Goal: Task Accomplishment & Management: Use online tool/utility

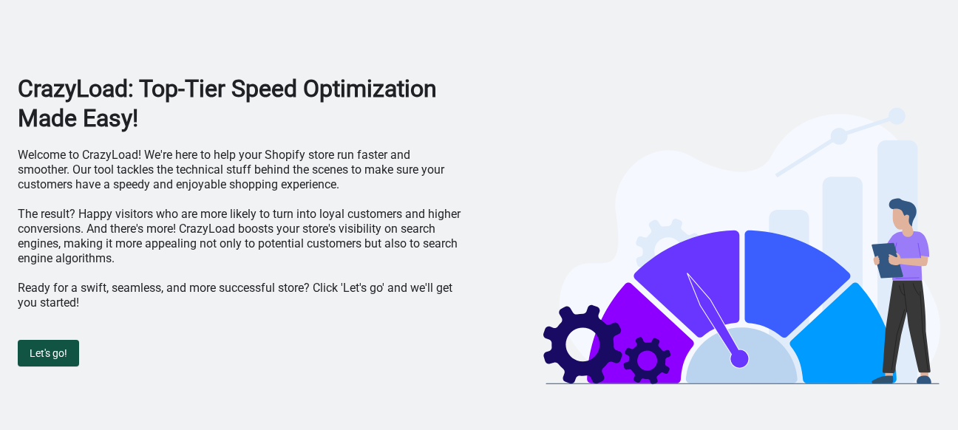
click at [39, 358] on span "Let's go!" at bounding box center [49, 353] width 38 height 12
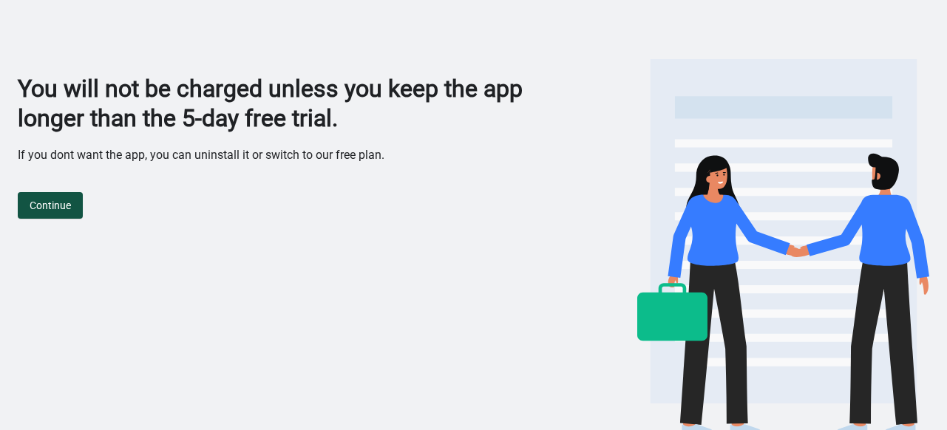
click at [56, 208] on span "Continue" at bounding box center [50, 206] width 41 height 12
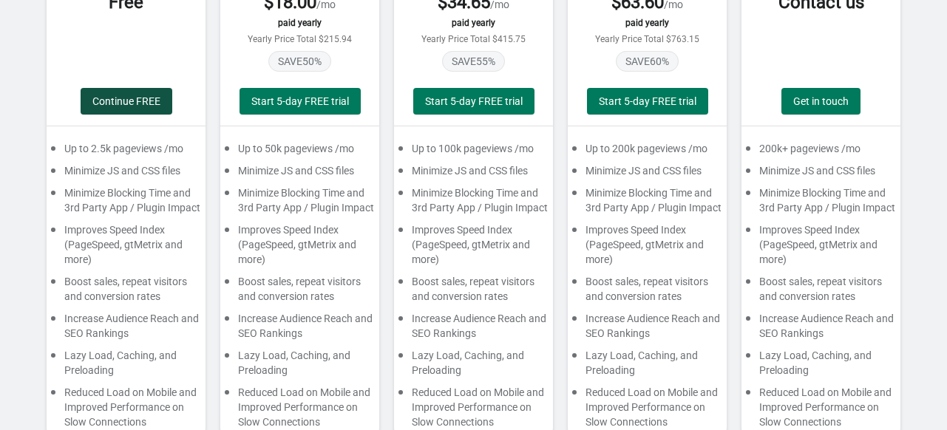
scroll to position [213, 0]
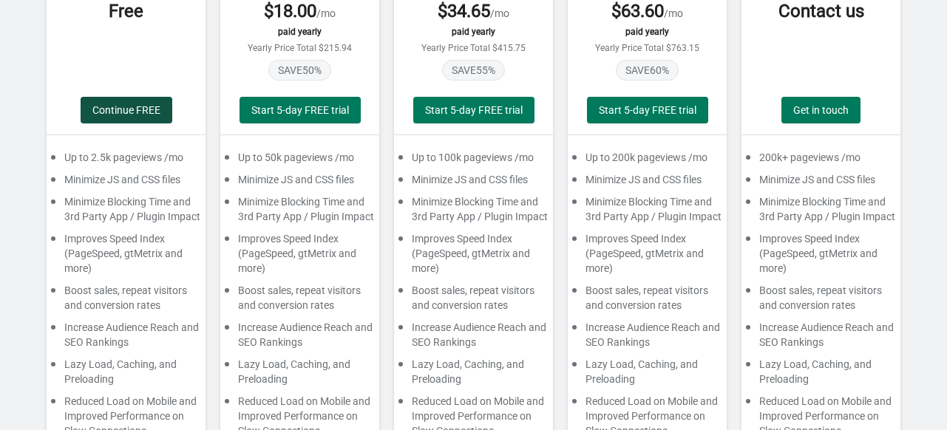
click at [126, 108] on span "Continue FREE" at bounding box center [126, 110] width 68 height 12
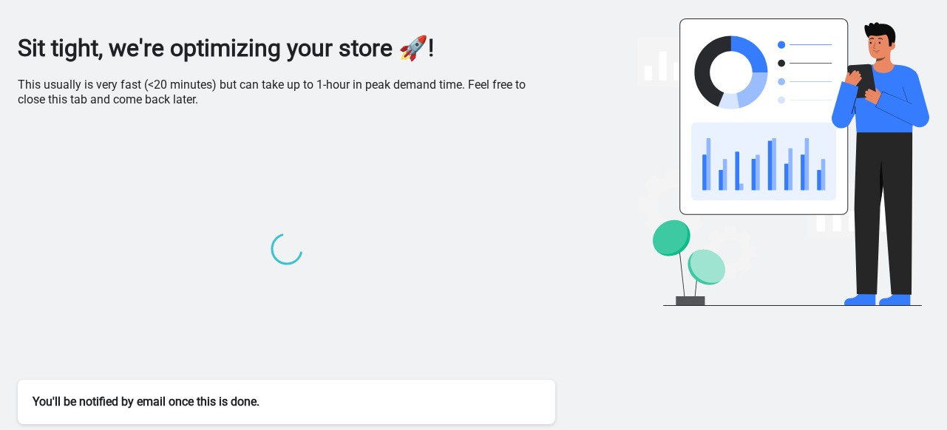
scroll to position [39, 0]
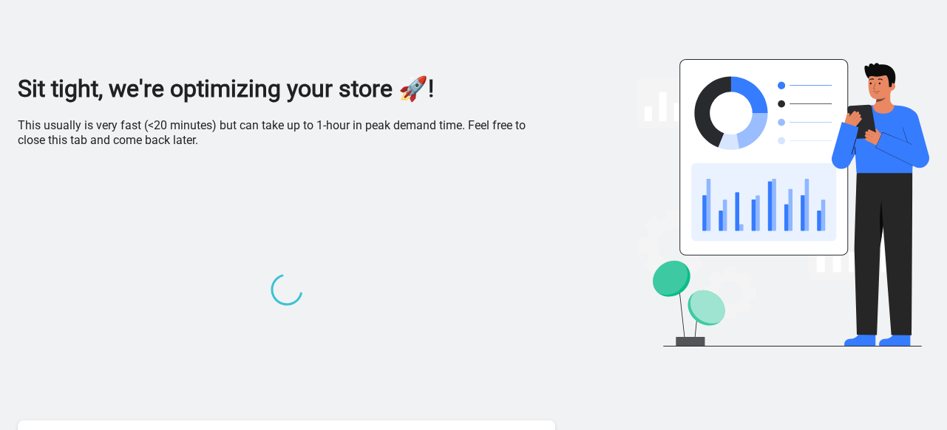
scroll to position [39, 0]
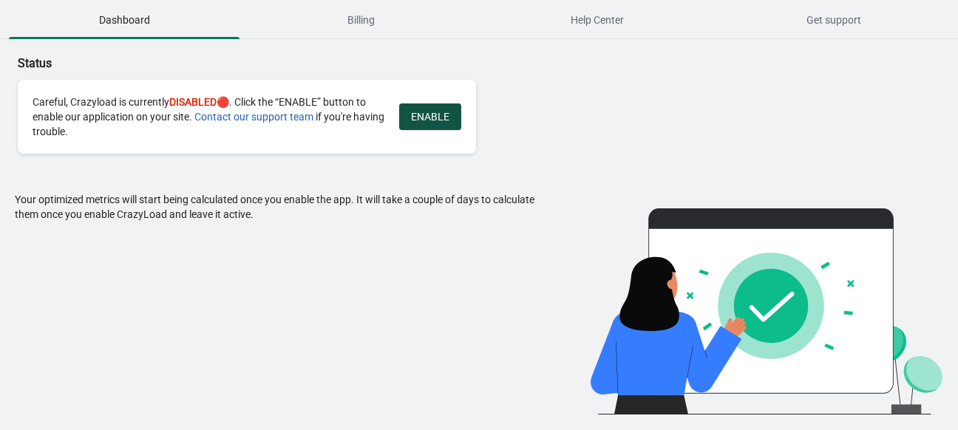
click at [423, 115] on span "ENABLE" at bounding box center [430, 117] width 38 height 12
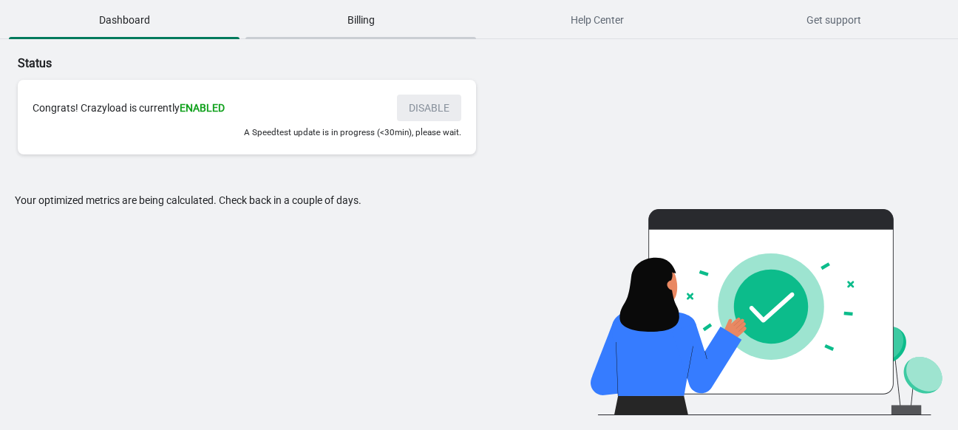
click at [378, 29] on span "Billing" at bounding box center [360, 20] width 231 height 27
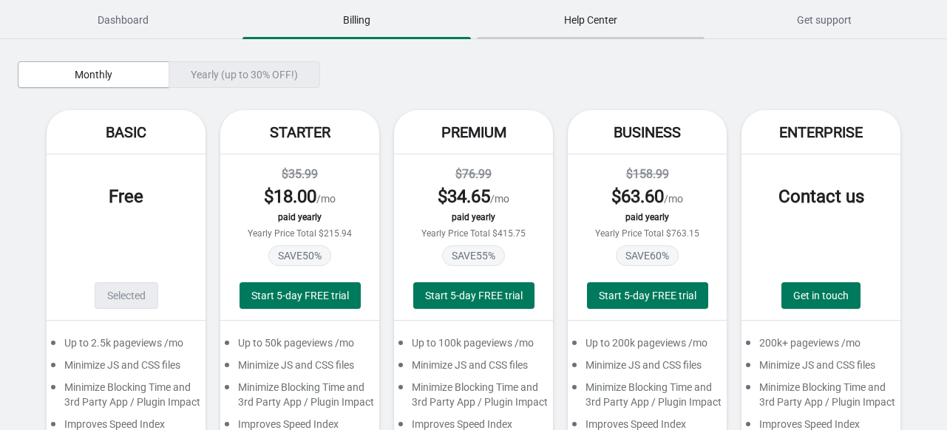
click at [608, 14] on span "Help Center" at bounding box center [591, 20] width 228 height 27
click at [805, 10] on span "Get support" at bounding box center [824, 20] width 228 height 27
click at [158, 30] on span "Dashboard" at bounding box center [123, 20] width 228 height 27
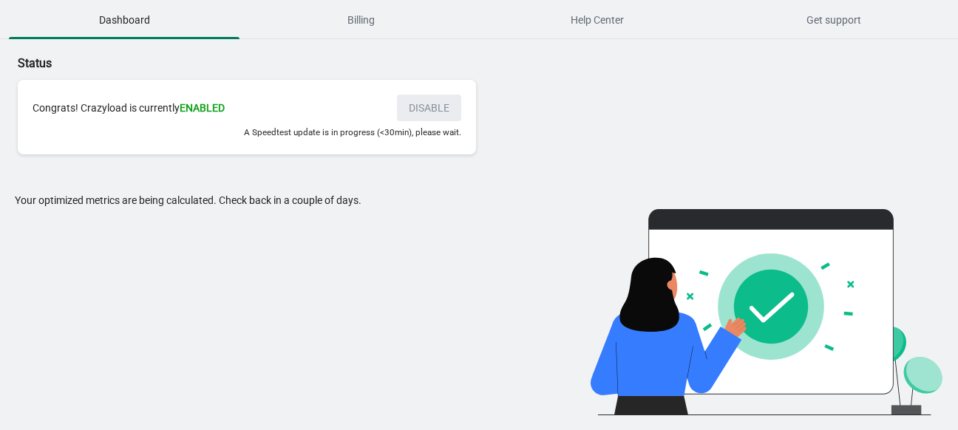
click at [286, 130] on small "A Speedtest update is in progress (<30min), please wait." at bounding box center [352, 132] width 217 height 10
click at [257, 216] on div "Your optimized metrics are being calculated. Check back in a couple of days." at bounding box center [279, 304] width 529 height 222
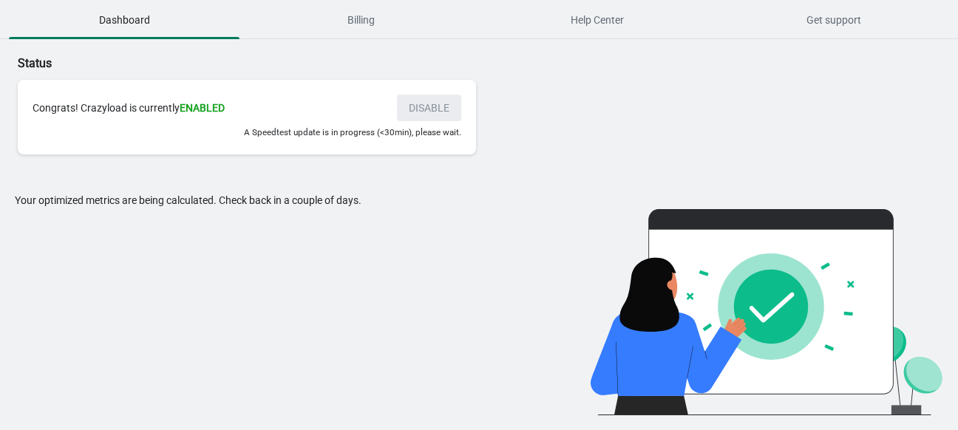
click at [257, 216] on div "Your optimized metrics are being calculated. Check back in a couple of days." at bounding box center [279, 304] width 529 height 222
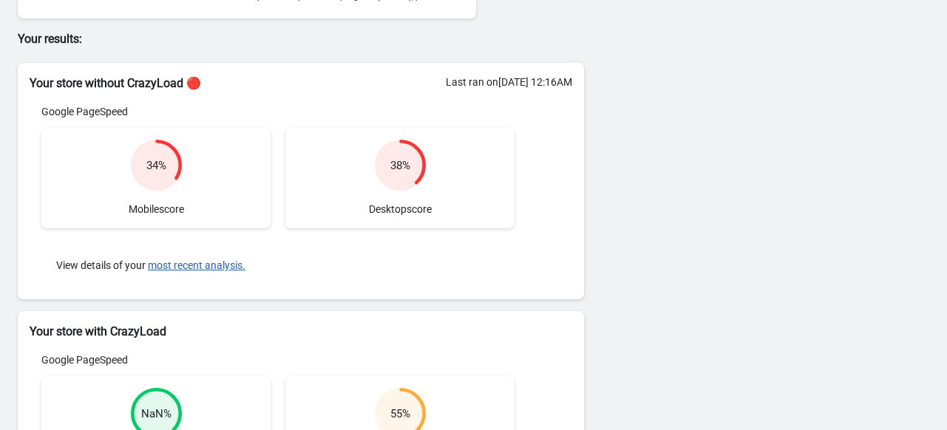
scroll to position [375, 0]
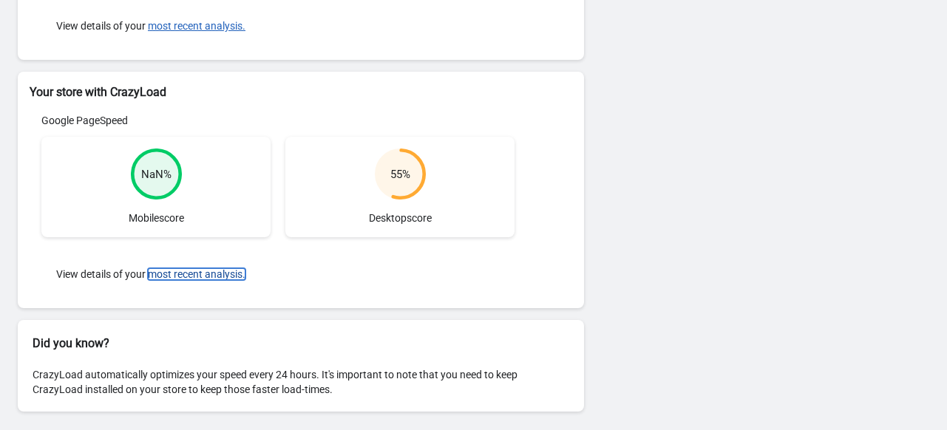
click at [205, 271] on button "most recent analysis." at bounding box center [197, 274] width 98 height 12
click at [231, 367] on div "CrazyLoad automatically optimizes your speed every 24 hours. It's important to …" at bounding box center [301, 382] width 566 height 59
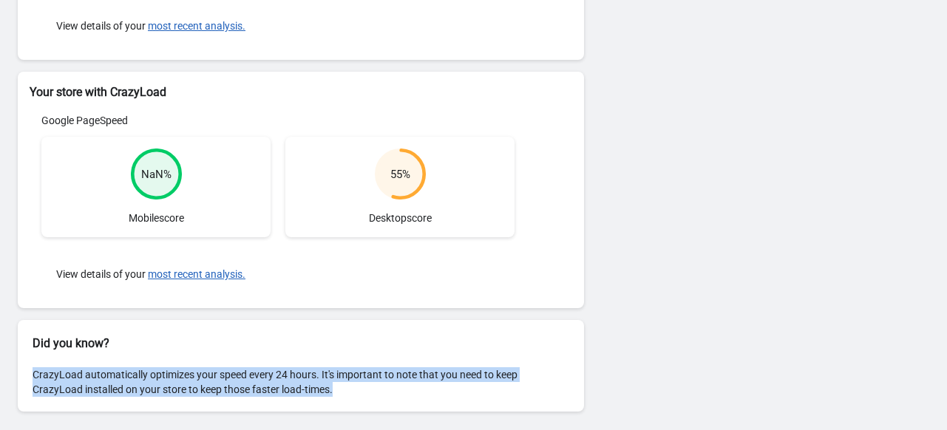
click at [231, 367] on div "CrazyLoad automatically optimizes your speed every 24 hours. It's important to …" at bounding box center [301, 382] width 566 height 59
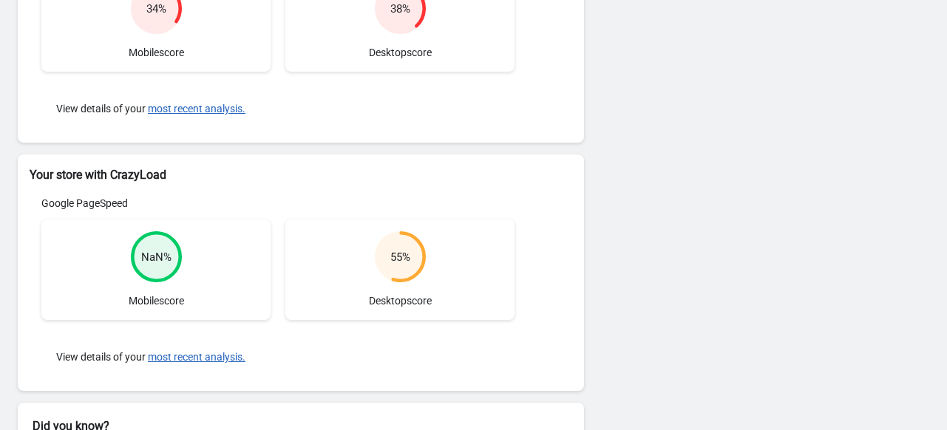
scroll to position [375, 0]
